Goal: Entertainment & Leisure: Consume media (video, audio)

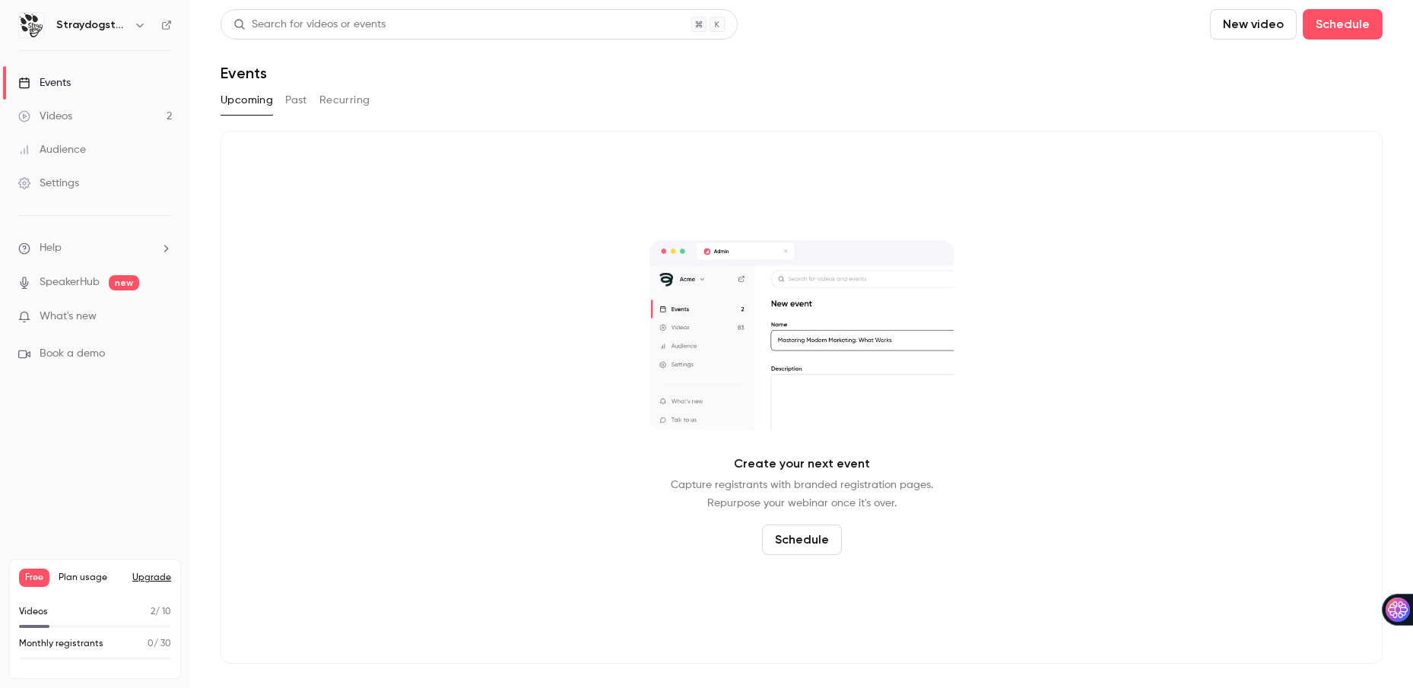
click at [1260, 27] on button "New video" at bounding box center [1253, 24] width 87 height 30
click at [1270, 69] on div "Record" at bounding box center [1309, 66] width 116 height 15
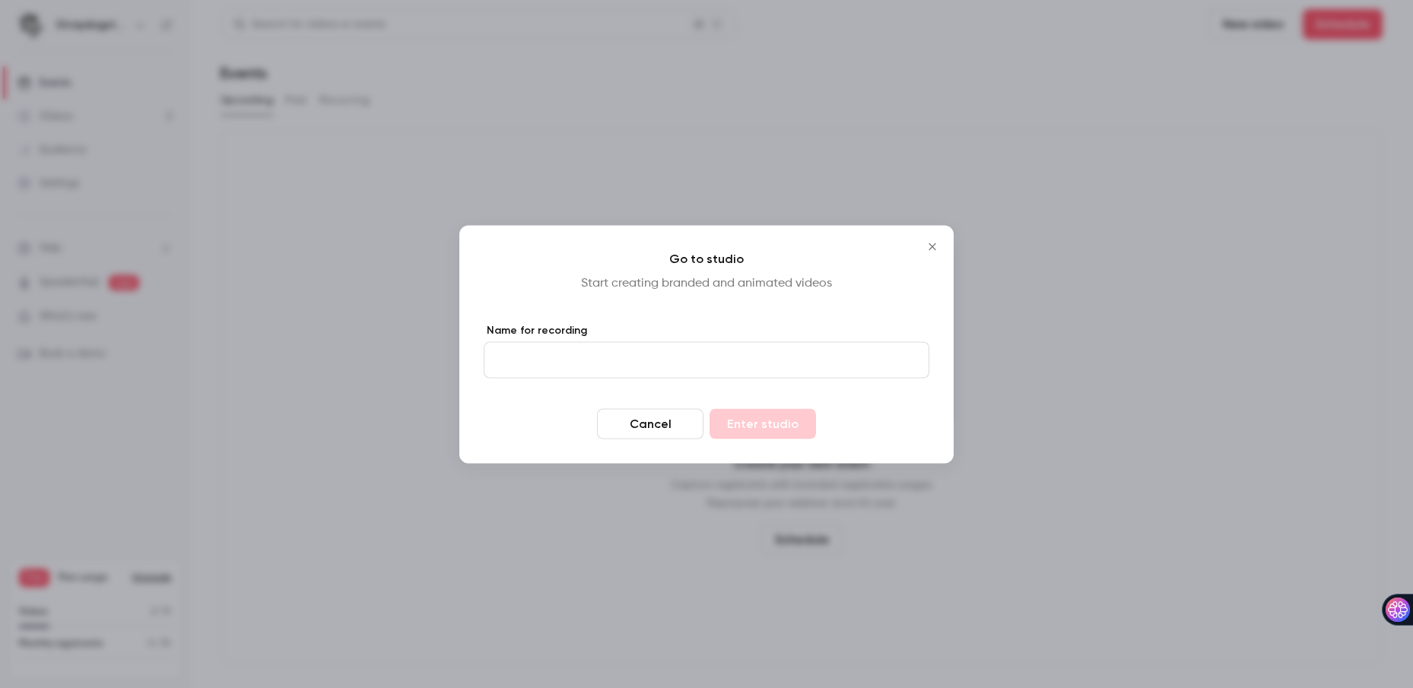
click at [810, 362] on input "Name for recording" at bounding box center [707, 359] width 446 height 36
type input "****"
click at [779, 420] on button "Enter studio" at bounding box center [762, 423] width 106 height 30
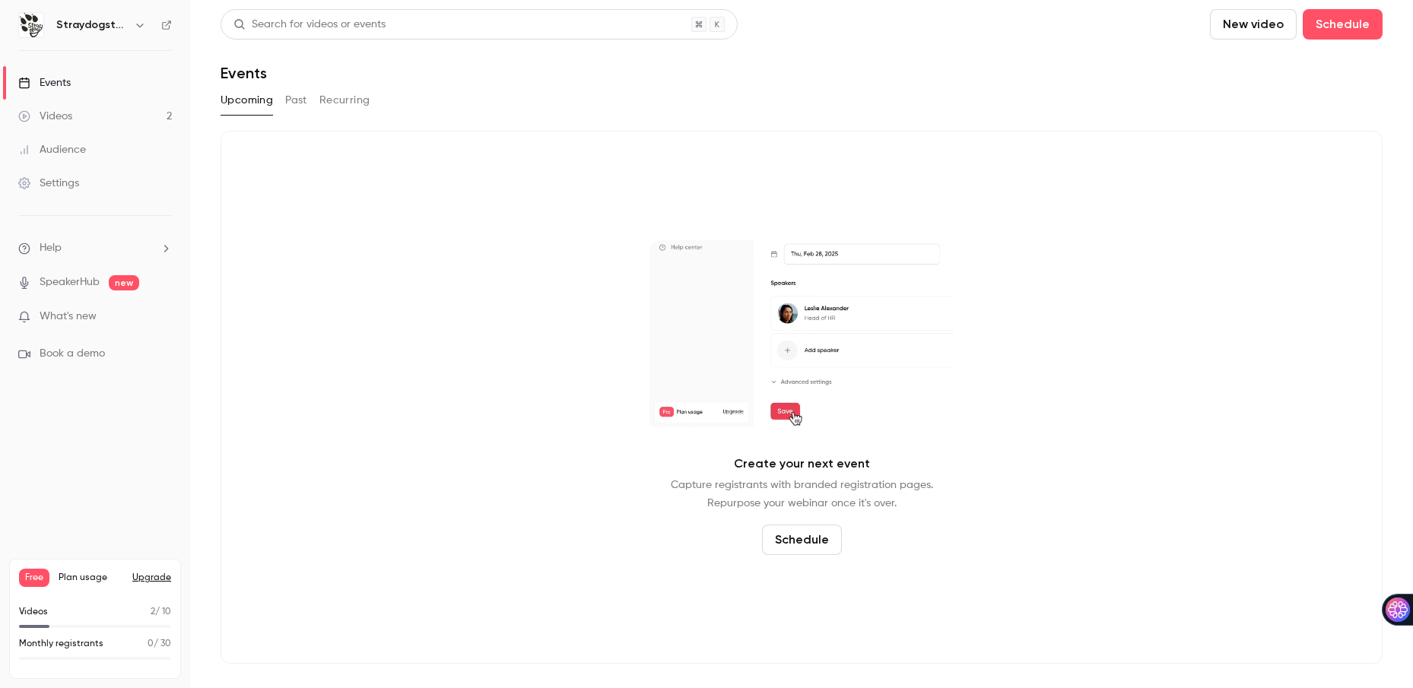
click at [62, 112] on div "Videos" at bounding box center [45, 116] width 54 height 15
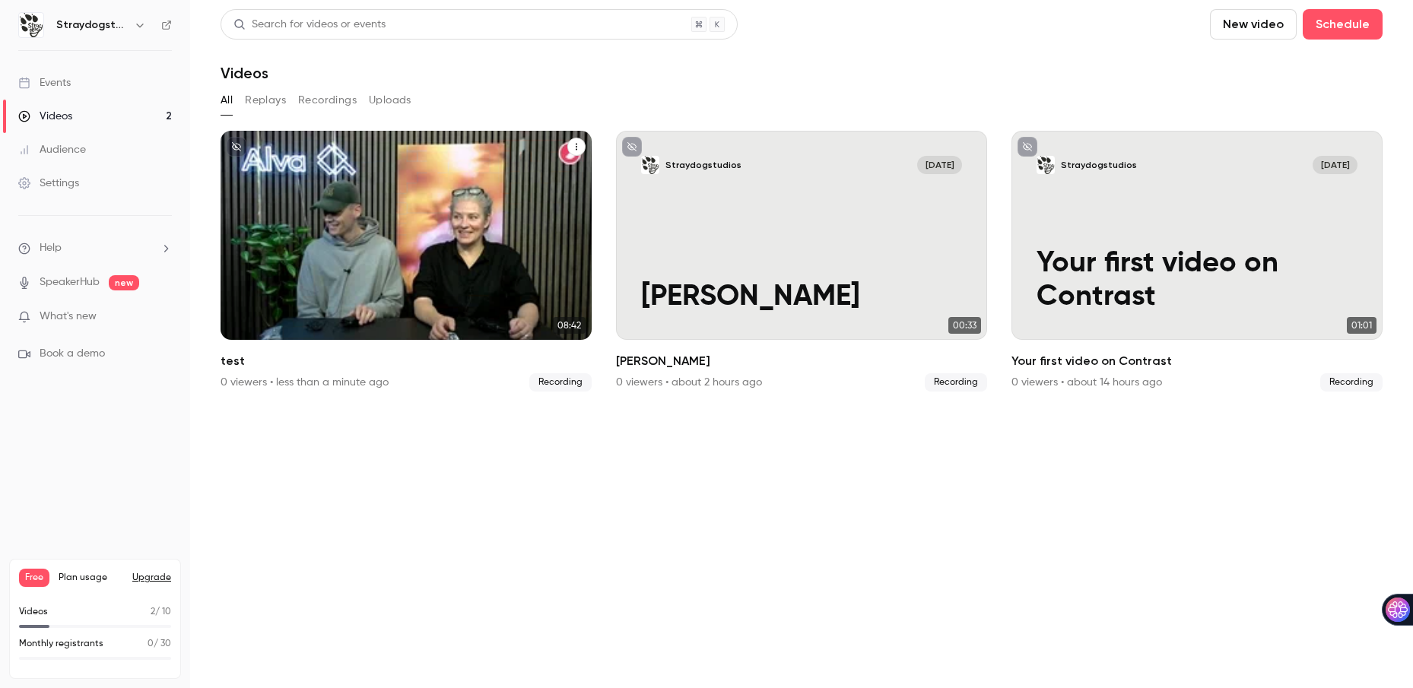
click at [437, 233] on div "Straydogstudios [DATE] test" at bounding box center [405, 235] width 371 height 209
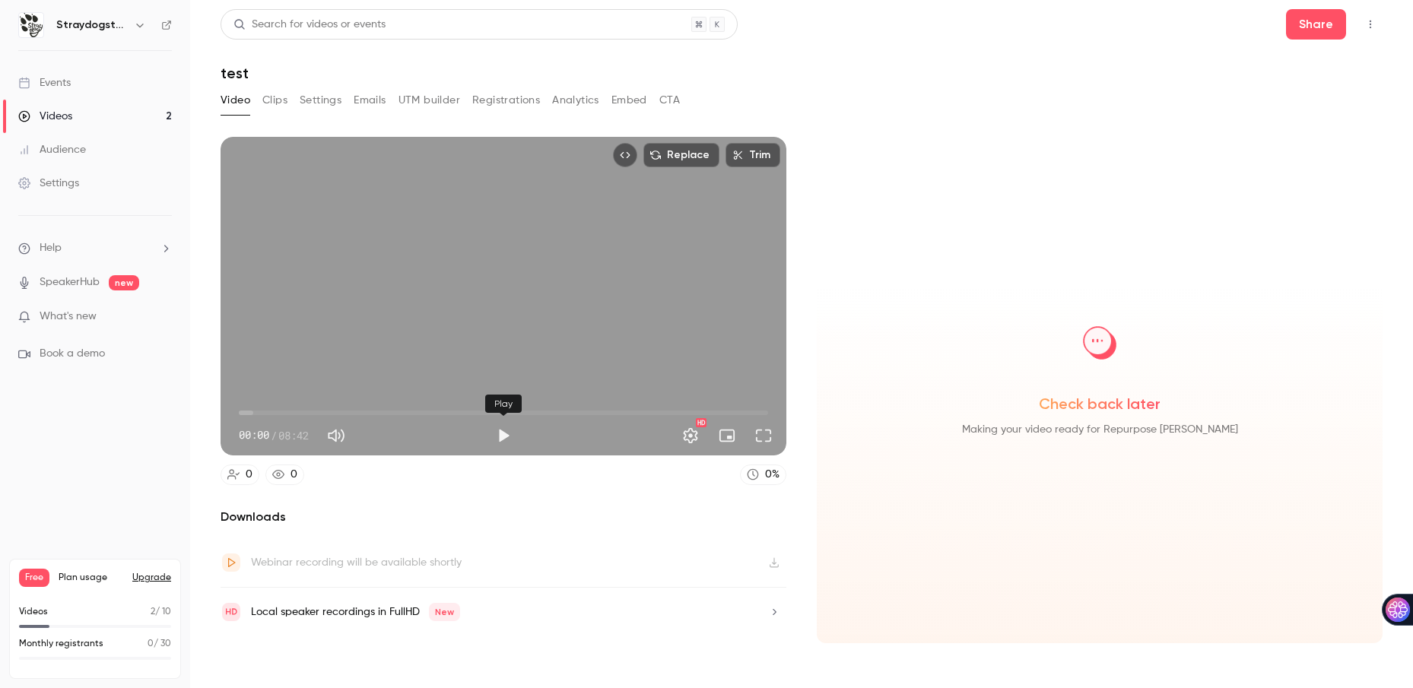
click at [504, 435] on button "Play" at bounding box center [503, 435] width 30 height 30
click at [448, 410] on span "03:26" at bounding box center [503, 413] width 529 height 24
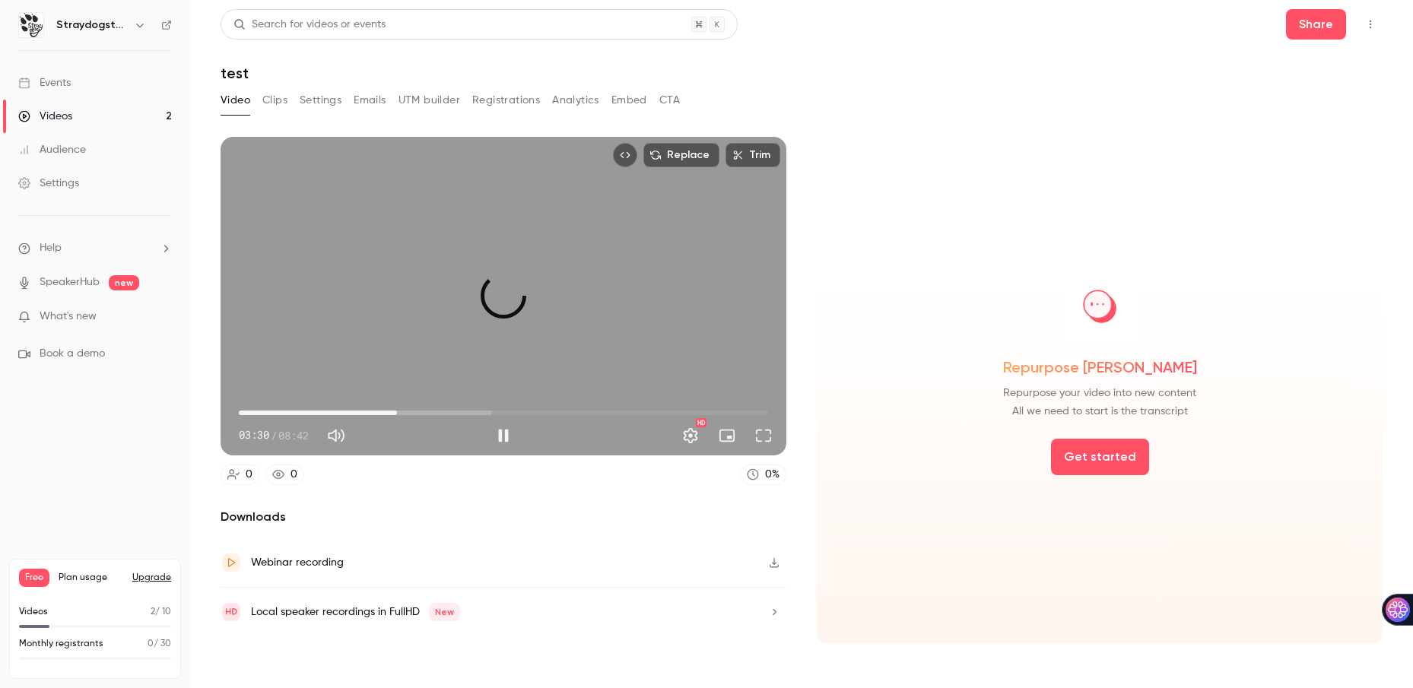
click at [397, 407] on span "02:36" at bounding box center [503, 413] width 529 height 24
click at [515, 414] on span "04:32" at bounding box center [503, 413] width 529 height 24
click at [568, 411] on span "05:25" at bounding box center [503, 413] width 529 height 24
click at [499, 434] on button "Pause" at bounding box center [503, 435] width 30 height 30
click at [337, 411] on span "01:36" at bounding box center [503, 413] width 529 height 24
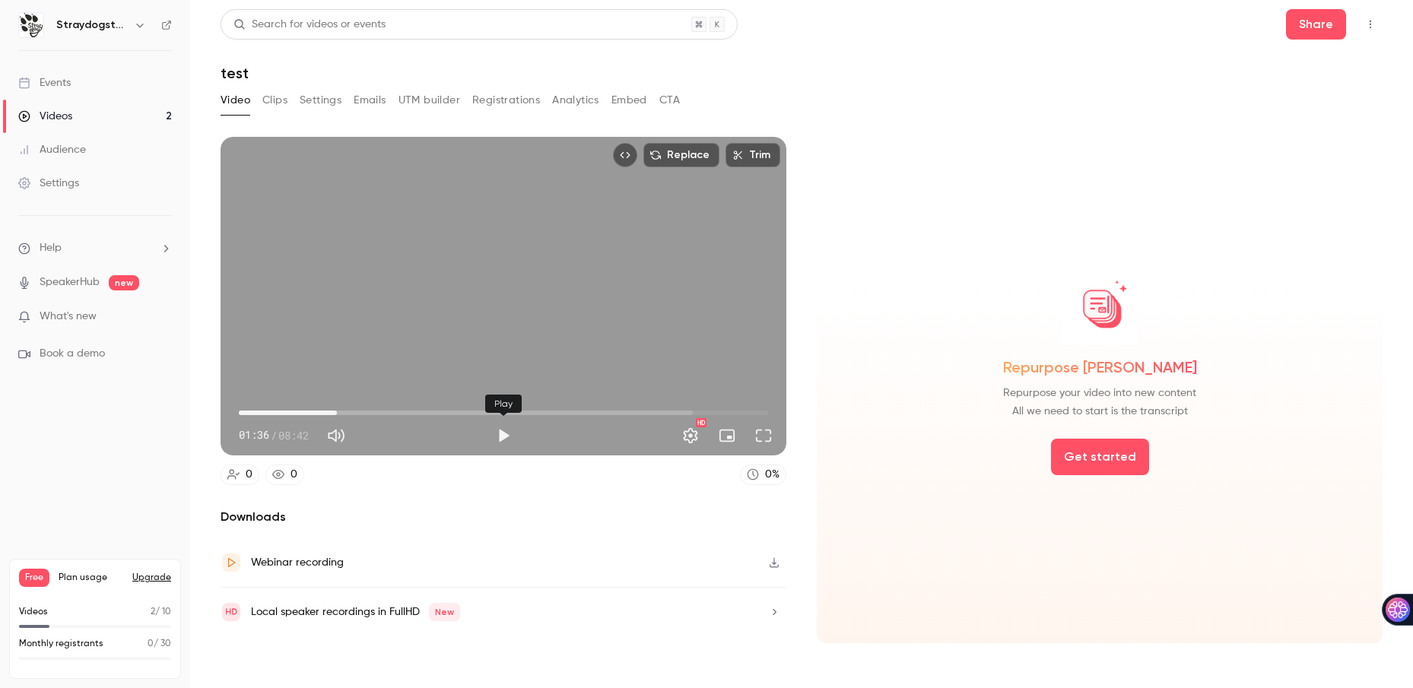
click at [505, 435] on button "Play" at bounding box center [503, 435] width 30 height 30
click at [291, 408] on span "00:51" at bounding box center [503, 413] width 529 height 24
click at [496, 433] on button "Pause" at bounding box center [503, 435] width 30 height 30
click at [501, 433] on button "Play" at bounding box center [503, 435] width 30 height 30
click at [296, 405] on span "00:56" at bounding box center [503, 413] width 529 height 24
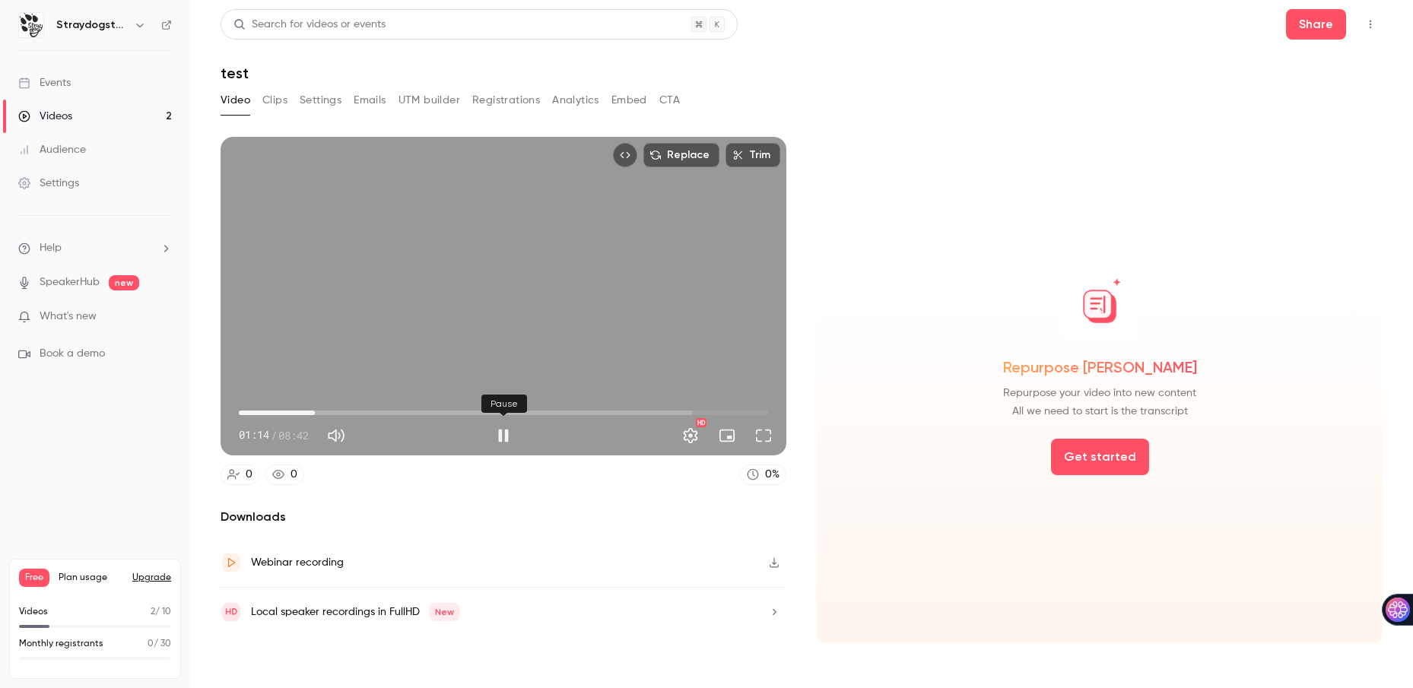
click at [506, 430] on button "Pause" at bounding box center [503, 435] width 30 height 30
type input "**"
